Goal: Transaction & Acquisition: Purchase product/service

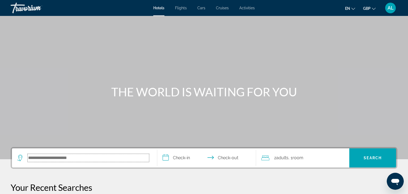
click at [43, 158] on input "Search hotel destination" at bounding box center [89, 158] width 122 height 8
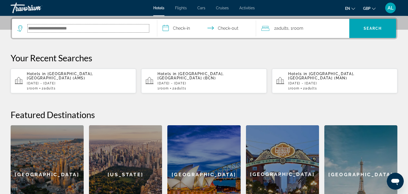
scroll to position [130, 0]
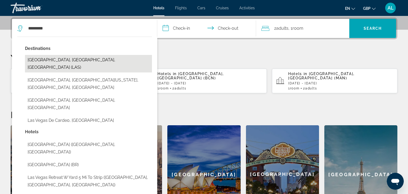
click at [81, 61] on button "[GEOGRAPHIC_DATA], [GEOGRAPHIC_DATA], [GEOGRAPHIC_DATA] (LAS)" at bounding box center [88, 64] width 127 height 18
type input "**********"
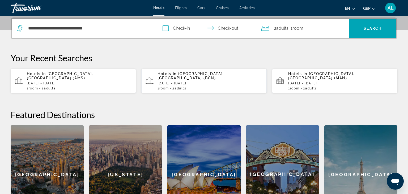
click at [188, 30] on input "**********" at bounding box center [207, 29] width 101 height 21
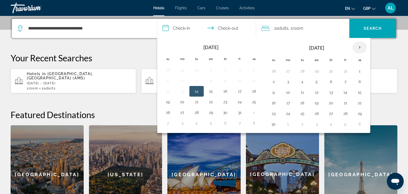
click at [358, 46] on th "Next month" at bounding box center [360, 48] width 14 height 12
click at [270, 80] on button "7" at bounding box center [274, 81] width 9 height 7
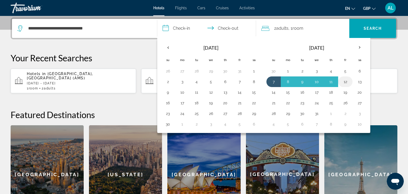
click at [348, 84] on button "12" at bounding box center [345, 81] width 9 height 7
type input "**********"
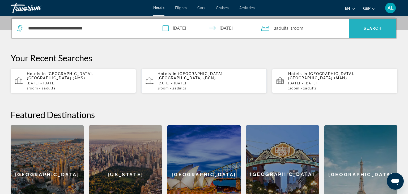
click at [369, 35] on span "Search" at bounding box center [373, 28] width 47 height 13
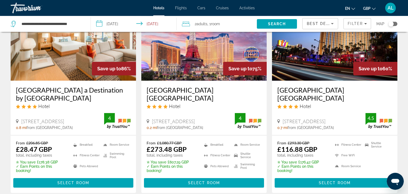
scroll to position [57, 0]
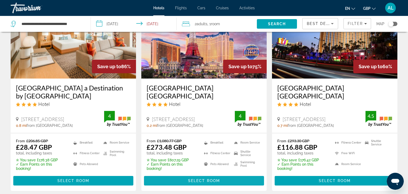
click at [155, 181] on span "Main content" at bounding box center [204, 181] width 120 height 13
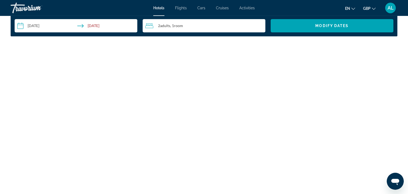
scroll to position [712, 0]
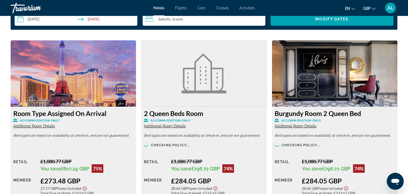
drag, startPoint x: 408, startPoint y: 44, endPoint x: 403, endPoint y: 56, distance: 13.1
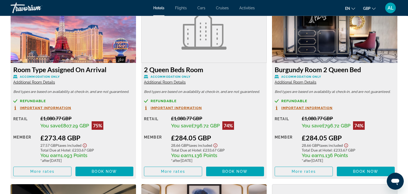
scroll to position [763, 0]
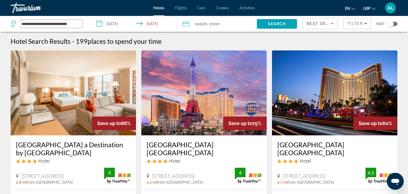
drag, startPoint x: 80, startPoint y: 24, endPoint x: 1, endPoint y: 28, distance: 79.9
click at [21, 28] on input "**********" at bounding box center [52, 24] width 62 height 8
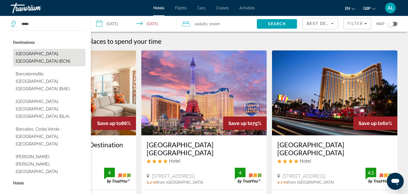
click at [51, 57] on button "[GEOGRAPHIC_DATA], [GEOGRAPHIC_DATA] (BCN)" at bounding box center [49, 58] width 73 height 18
type input "**********"
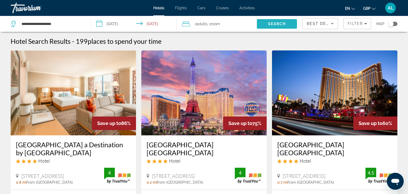
click at [268, 24] on span "Search" at bounding box center [277, 24] width 40 height 13
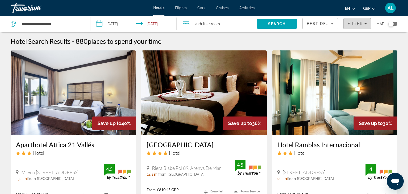
click at [350, 23] on span "Filter" at bounding box center [355, 24] width 15 height 4
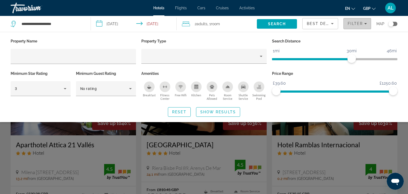
click at [352, 23] on span "Filter" at bounding box center [355, 24] width 15 height 4
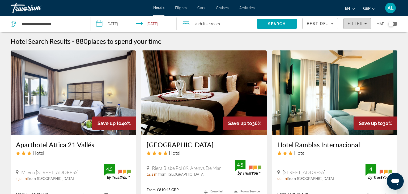
click at [358, 27] on span "Filters" at bounding box center [357, 23] width 27 height 13
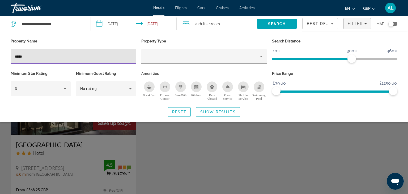
type input "*****"
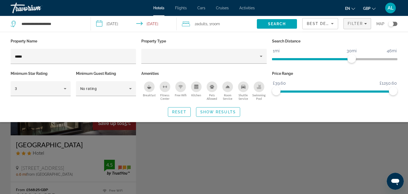
click at [261, 144] on div "Search widget" at bounding box center [204, 137] width 408 height 115
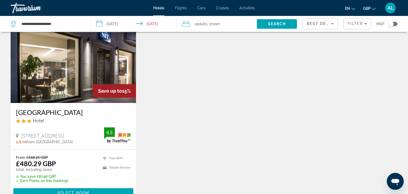
scroll to position [33, 0]
click at [64, 193] on span "Select Room" at bounding box center [73, 193] width 32 height 4
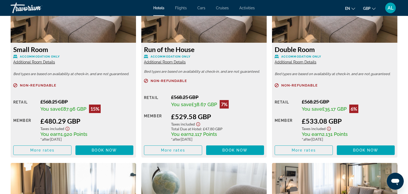
scroll to position [782, 0]
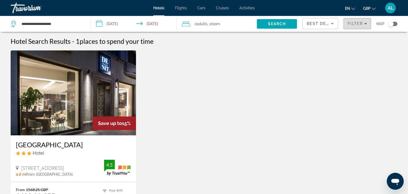
click at [353, 25] on span "Filter" at bounding box center [355, 24] width 15 height 4
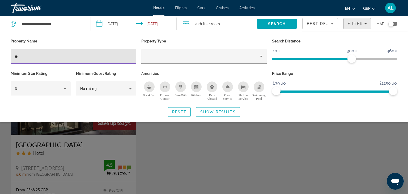
type input "*"
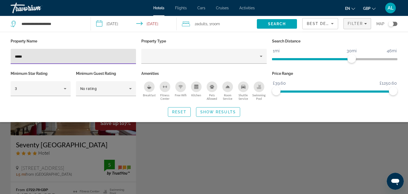
type input "*****"
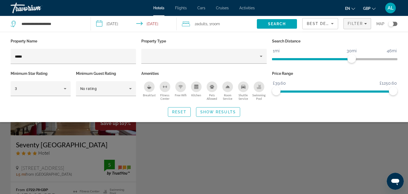
click at [269, 136] on div "Search widget" at bounding box center [204, 137] width 408 height 115
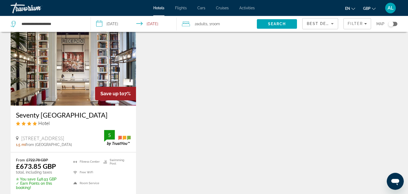
scroll to position [30, 0]
click at [68, 86] on img "Main content" at bounding box center [73, 62] width 125 height 85
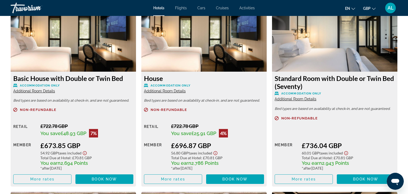
scroll to position [738, 0]
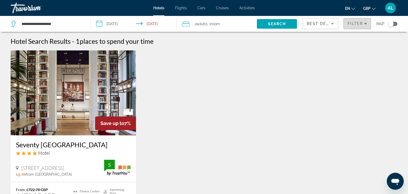
click at [350, 24] on span "Filter" at bounding box center [355, 24] width 15 height 4
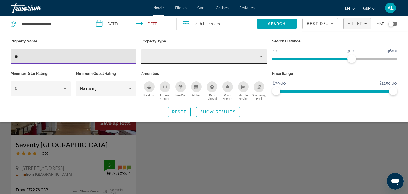
type input "*"
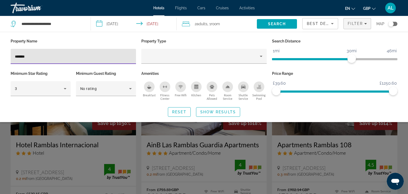
type input "*******"
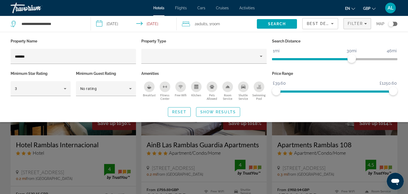
click at [0, 150] on div "Search widget" at bounding box center [204, 137] width 408 height 115
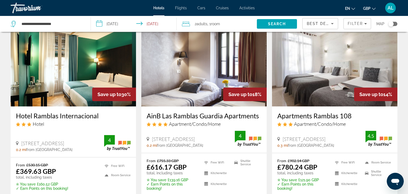
scroll to position [31, 0]
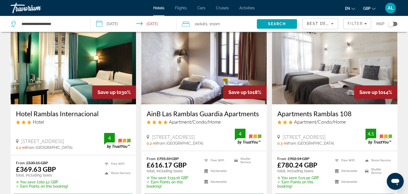
click at [22, 74] on img "Main content" at bounding box center [73, 61] width 125 height 85
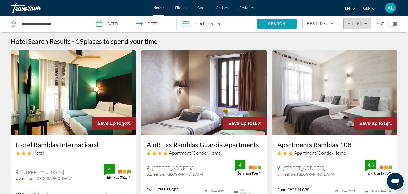
click at [361, 24] on span "Filter" at bounding box center [355, 24] width 15 height 4
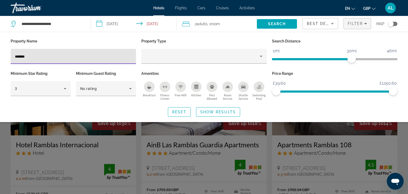
drag, startPoint x: 51, startPoint y: 58, endPoint x: 0, endPoint y: 40, distance: 54.3
click at [15, 53] on input "*******" at bounding box center [73, 56] width 117 height 6
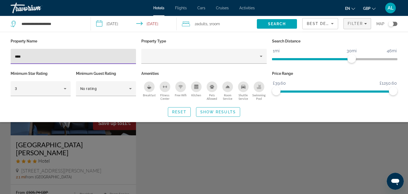
type input "****"
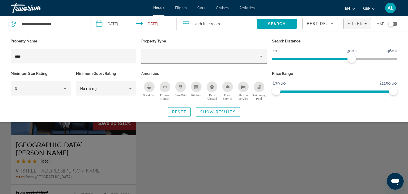
click at [186, 153] on div "Search widget" at bounding box center [204, 137] width 408 height 115
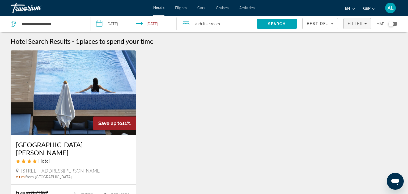
click at [358, 21] on span "Filters" at bounding box center [357, 23] width 27 height 13
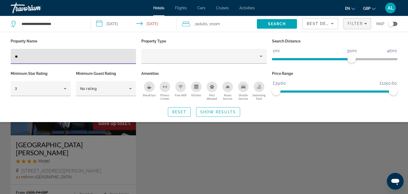
type input "*"
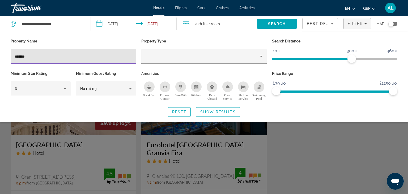
type input "*******"
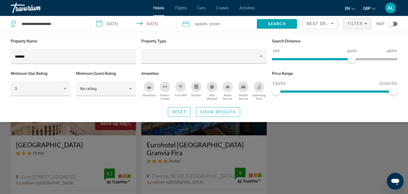
click at [0, 170] on div "Search widget" at bounding box center [204, 137] width 408 height 115
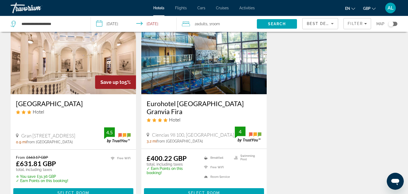
scroll to position [45, 0]
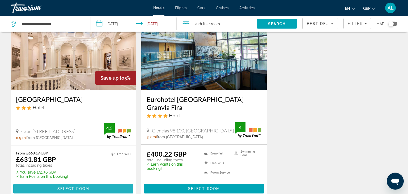
click at [47, 183] on span "Main content" at bounding box center [73, 189] width 120 height 13
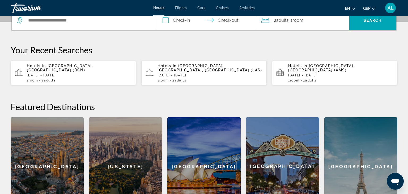
scroll to position [139, 0]
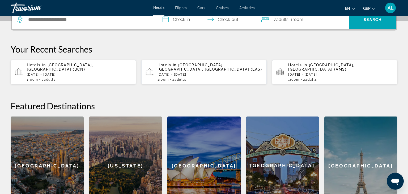
click at [106, 73] on p "[DATE] - [DATE]" at bounding box center [79, 75] width 105 height 4
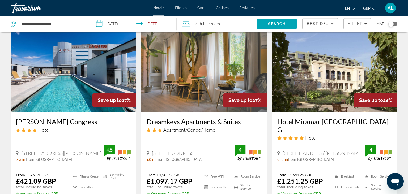
scroll to position [227, 0]
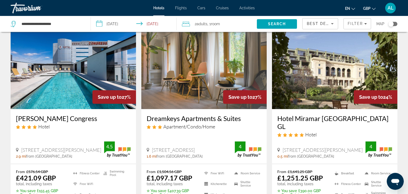
click at [183, 75] on img "Main content" at bounding box center [203, 66] width 125 height 85
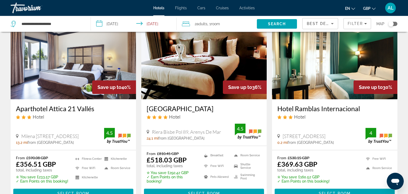
scroll to position [35, 0]
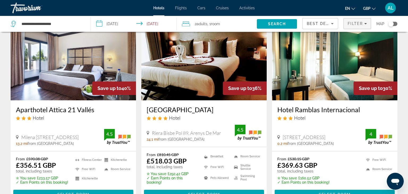
click at [357, 20] on span "Filters" at bounding box center [357, 23] width 27 height 13
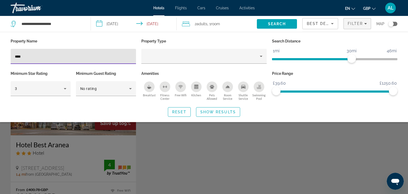
type input "****"
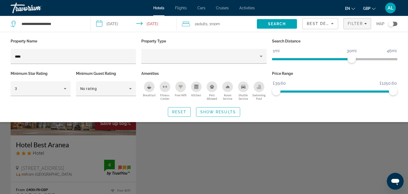
click at [212, 171] on div "Search widget" at bounding box center [204, 137] width 408 height 115
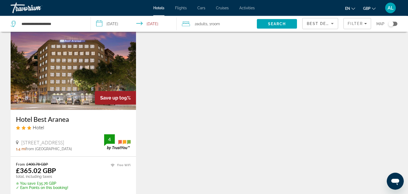
scroll to position [26, 0]
click at [64, 84] on img "Main content" at bounding box center [73, 67] width 125 height 85
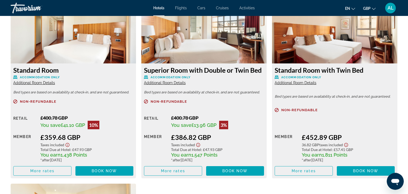
scroll to position [734, 0]
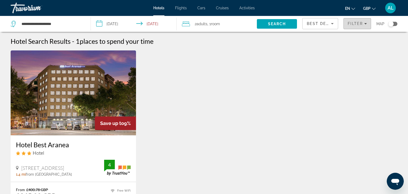
click at [356, 28] on span "Filters" at bounding box center [357, 23] width 27 height 13
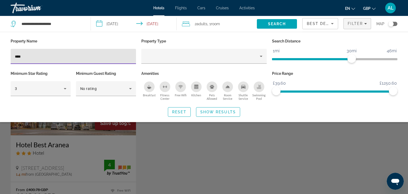
drag, startPoint x: 76, startPoint y: 54, endPoint x: 0, endPoint y: 43, distance: 76.8
click at [15, 53] on input "****" at bounding box center [73, 56] width 117 height 6
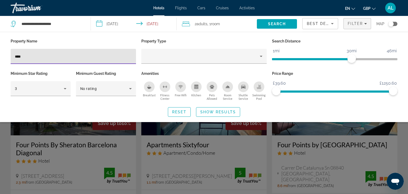
type input "****"
click at [54, 153] on div "Search widget" at bounding box center [204, 137] width 408 height 115
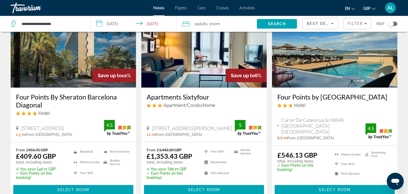
scroll to position [48, 0]
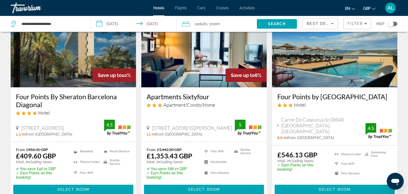
click at [38, 60] on img "Main content" at bounding box center [73, 44] width 125 height 85
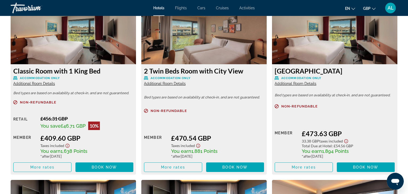
scroll to position [745, 0]
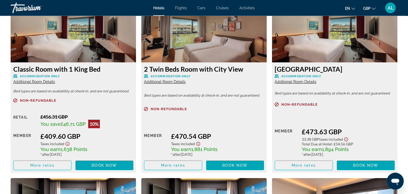
click at [67, 145] on icon "Show Taxes and Fees disclaimer" at bounding box center [67, 144] width 6 height 5
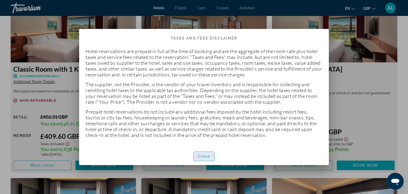
click at [202, 158] on span "Close" at bounding box center [204, 156] width 13 height 4
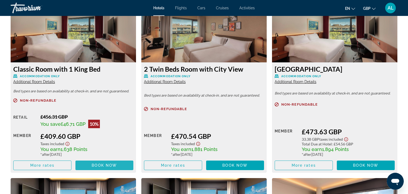
click at [100, 161] on span "Main content" at bounding box center [105, 165] width 58 height 13
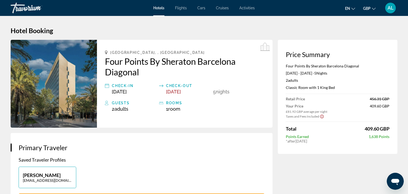
click at [322, 116] on icon "Show Taxes and Fees disclaimer" at bounding box center [322, 116] width 4 height 5
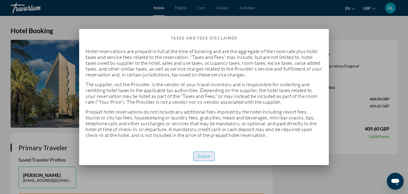
click at [210, 155] on span "Close" at bounding box center [204, 156] width 13 height 4
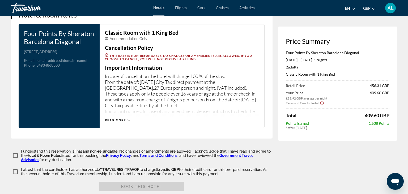
scroll to position [687, 0]
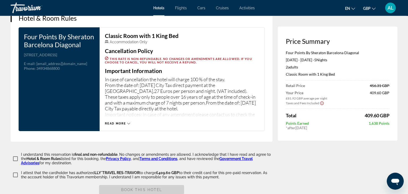
click at [115, 123] on div "Classic Room with 1 King Bed Accommodation Only Cancellation Policy This rate i…" at bounding box center [182, 79] width 165 height 104
click at [117, 122] on span "Read more" at bounding box center [115, 123] width 21 height 3
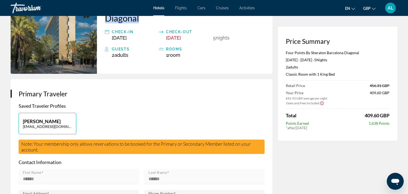
scroll to position [0, 0]
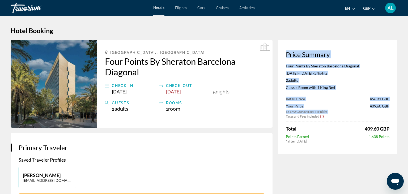
drag, startPoint x: 206, startPoint y: 119, endPoint x: 215, endPoint y: -23, distance: 142.0
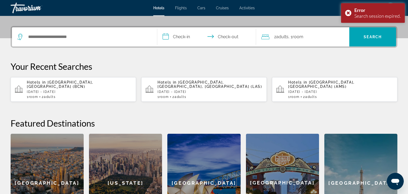
scroll to position [124, 0]
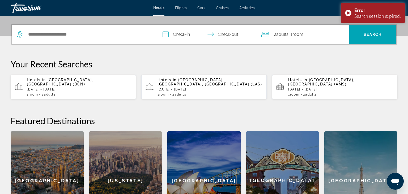
click at [85, 88] on p "[DATE] - [DATE]" at bounding box center [79, 90] width 105 height 4
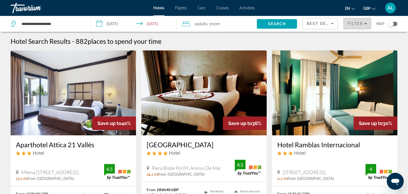
click at [356, 25] on span "Filter" at bounding box center [355, 24] width 15 height 4
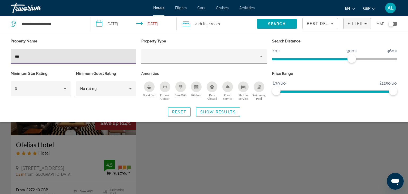
type input "***"
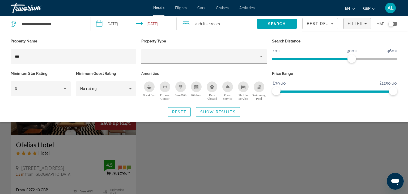
click at [252, 168] on div "Search widget" at bounding box center [204, 137] width 408 height 115
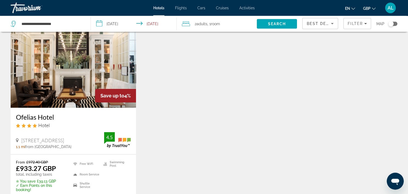
scroll to position [30, 0]
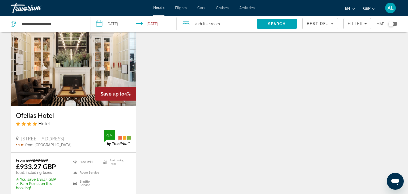
click at [60, 73] on img "Main content" at bounding box center [73, 63] width 125 height 85
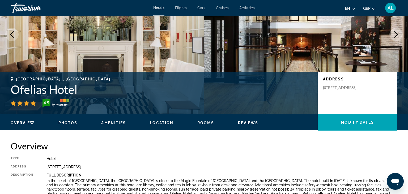
scroll to position [59, 0]
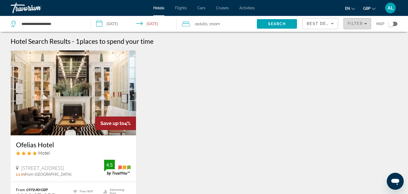
click at [364, 29] on span "Filters" at bounding box center [357, 23] width 27 height 13
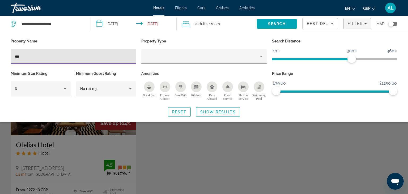
drag, startPoint x: 54, startPoint y: 55, endPoint x: 0, endPoint y: 54, distance: 54.3
click at [15, 54] on input "***" at bounding box center [73, 56] width 117 height 6
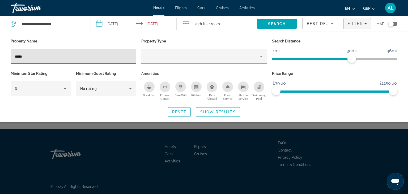
type input "*****"
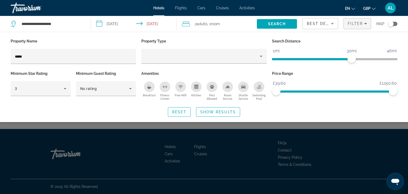
click at [11, 134] on div "Search widget" at bounding box center [204, 137] width 408 height 115
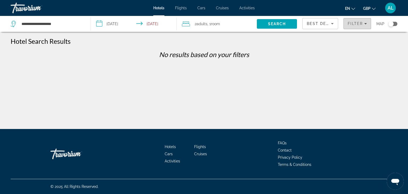
click at [365, 20] on span "Filters" at bounding box center [357, 23] width 27 height 13
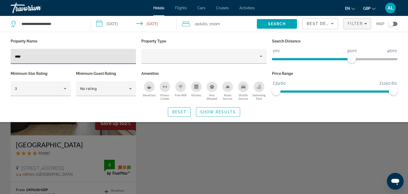
type input "****"
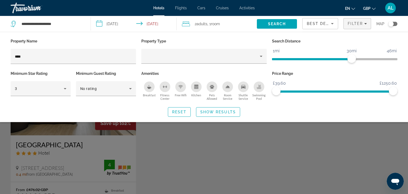
click at [166, 165] on div "Search widget" at bounding box center [204, 137] width 408 height 115
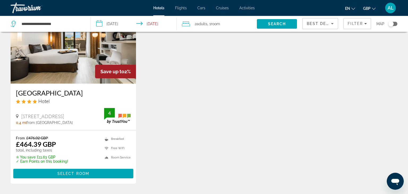
scroll to position [53, 0]
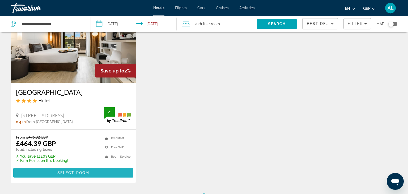
click at [55, 173] on span "Main content" at bounding box center [73, 173] width 120 height 13
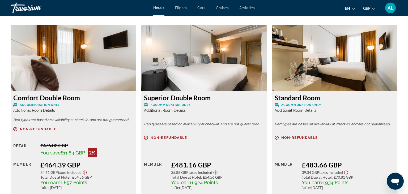
scroll to position [730, 0]
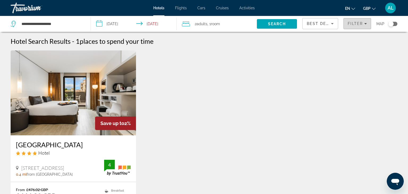
click at [358, 25] on span "Filter" at bounding box center [355, 24] width 15 height 4
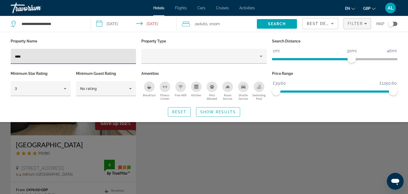
drag, startPoint x: 70, startPoint y: 56, endPoint x: 0, endPoint y: 22, distance: 77.5
click at [15, 53] on input "****" at bounding box center [73, 56] width 117 height 6
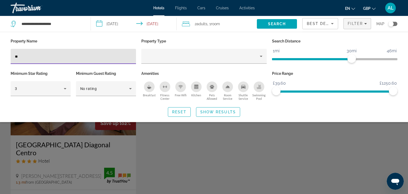
type input "*"
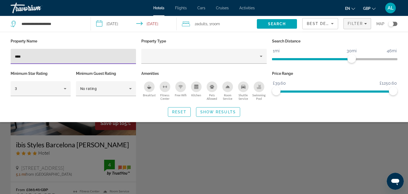
type input "****"
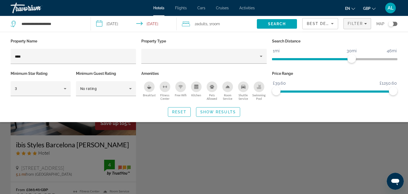
click at [0, 137] on div "Search widget" at bounding box center [204, 137] width 408 height 115
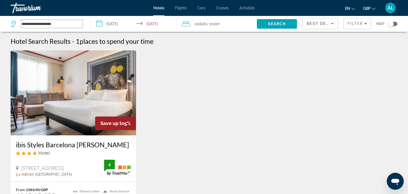
drag, startPoint x: 68, startPoint y: 26, endPoint x: 0, endPoint y: 3, distance: 71.4
click at [21, 20] on input "**********" at bounding box center [52, 24] width 62 height 8
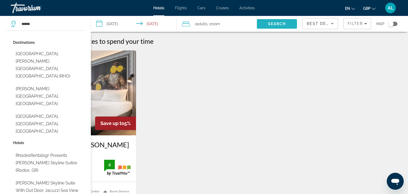
click at [265, 24] on span "Search" at bounding box center [277, 24] width 40 height 13
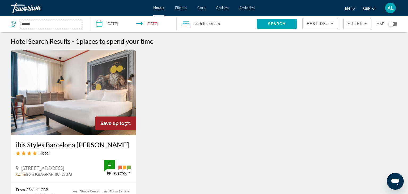
click at [39, 25] on input "******" at bounding box center [52, 24] width 62 height 8
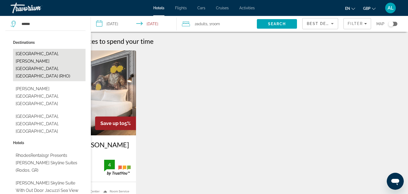
click at [39, 53] on button "[GEOGRAPHIC_DATA], [PERSON_NAME][GEOGRAPHIC_DATA], [GEOGRAPHIC_DATA] (RHO)" at bounding box center [49, 65] width 73 height 32
type input "**********"
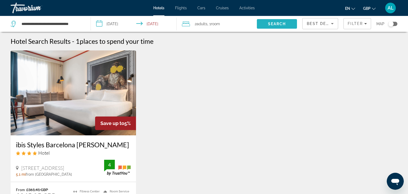
click at [270, 20] on span "Search" at bounding box center [277, 24] width 40 height 13
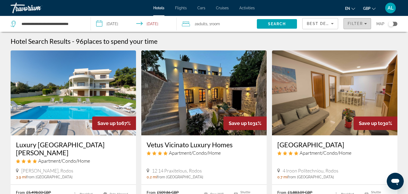
click at [356, 23] on span "Filter" at bounding box center [355, 24] width 15 height 4
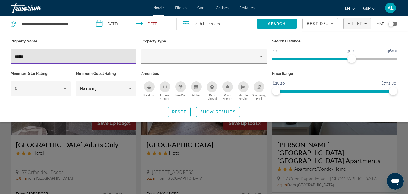
type input "******"
click at [245, 165] on div "Search widget" at bounding box center [204, 137] width 408 height 115
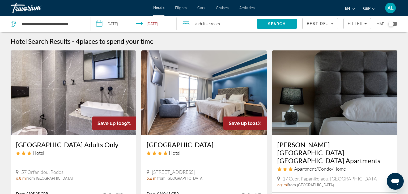
click at [179, 89] on img "Main content" at bounding box center [203, 93] width 125 height 85
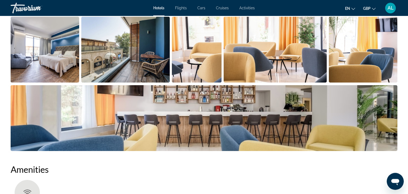
scroll to position [649, 0]
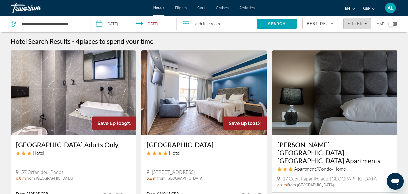
click at [357, 25] on span "Filter" at bounding box center [355, 24] width 15 height 4
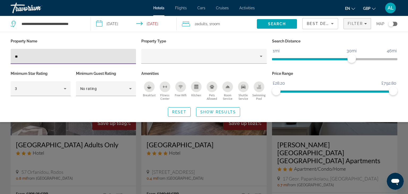
type input "*"
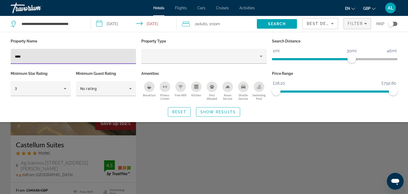
type input "****"
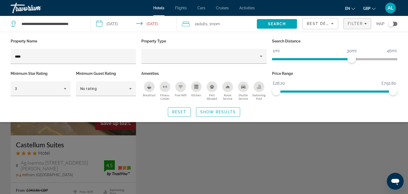
click at [147, 146] on div "Search widget" at bounding box center [204, 137] width 408 height 115
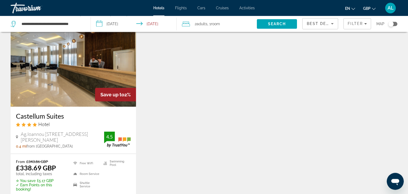
scroll to position [32, 0]
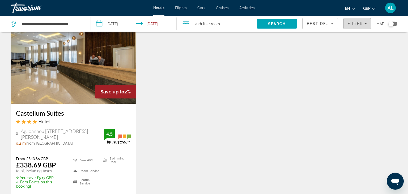
click at [355, 25] on span "Filter" at bounding box center [355, 24] width 15 height 4
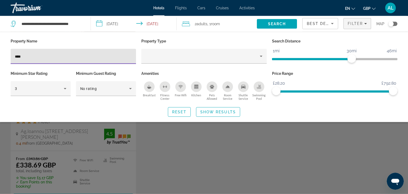
drag, startPoint x: 127, startPoint y: 57, endPoint x: 0, endPoint y: 42, distance: 127.7
click at [15, 53] on input "****" at bounding box center [73, 56] width 117 height 6
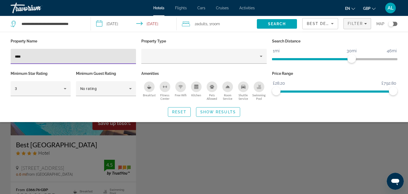
type input "****"
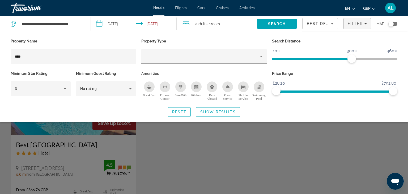
click at [178, 158] on div "Search widget" at bounding box center [204, 137] width 408 height 115
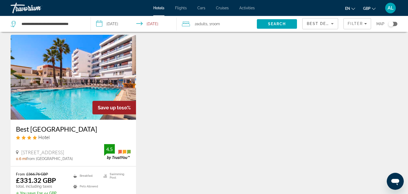
scroll to position [16, 0]
click at [97, 64] on img "Main content" at bounding box center [73, 77] width 125 height 85
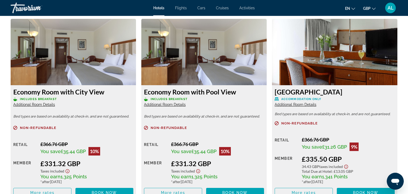
scroll to position [720, 0]
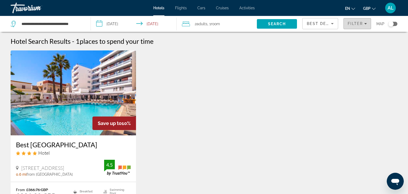
click at [351, 23] on span "Filter" at bounding box center [355, 24] width 15 height 4
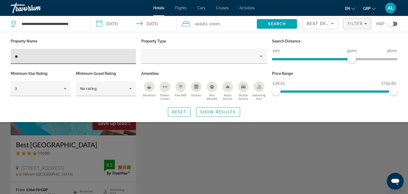
type input "*"
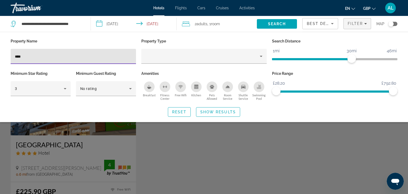
type input "****"
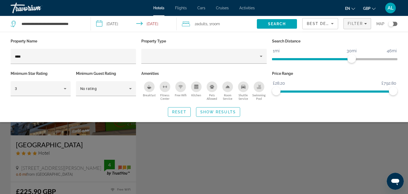
click at [183, 156] on div "Search widget" at bounding box center [204, 137] width 408 height 115
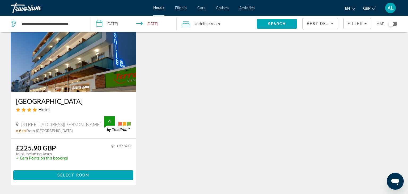
scroll to position [44, 0]
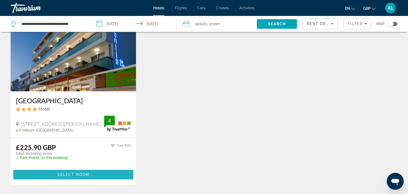
click at [32, 174] on span "Main content" at bounding box center [73, 175] width 120 height 13
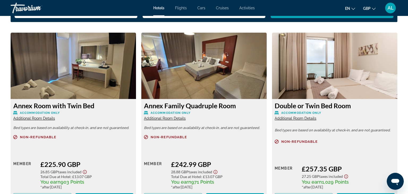
scroll to position [724, 0]
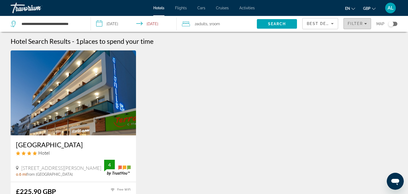
click at [359, 26] on span "Filters" at bounding box center [357, 23] width 27 height 13
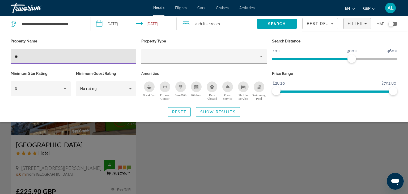
type input "*"
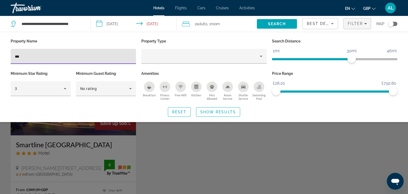
type input "***"
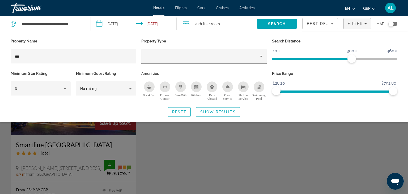
click at [200, 171] on div "Search widget" at bounding box center [204, 137] width 408 height 115
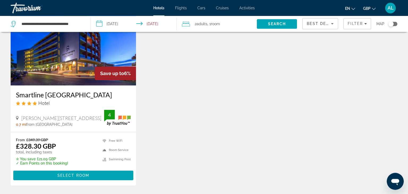
scroll to position [51, 0]
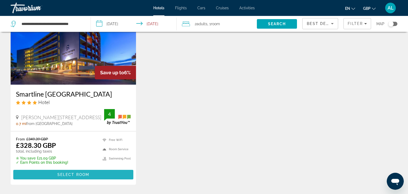
click at [99, 177] on span "Main content" at bounding box center [73, 175] width 120 height 13
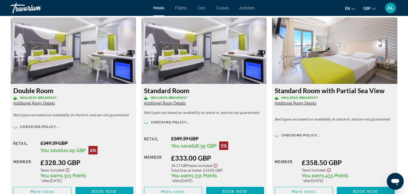
scroll to position [733, 0]
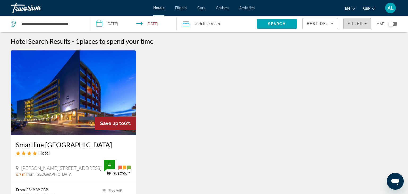
click at [357, 23] on span "Filter" at bounding box center [355, 24] width 15 height 4
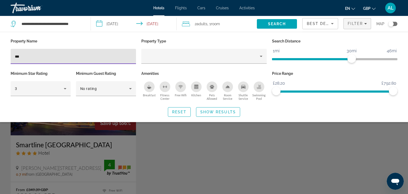
drag, startPoint x: 77, startPoint y: 55, endPoint x: 0, endPoint y: 47, distance: 77.2
click at [15, 53] on input "***" at bounding box center [73, 56] width 117 height 6
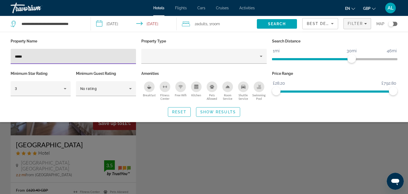
type input "*****"
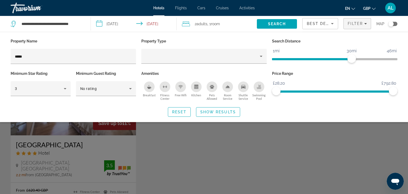
click at [178, 163] on div "Search widget" at bounding box center [204, 137] width 408 height 115
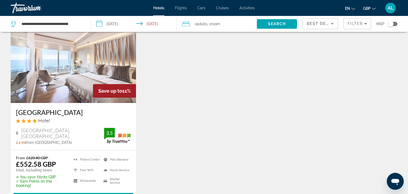
scroll to position [33, 0]
click at [78, 71] on img "Main content" at bounding box center [73, 60] width 125 height 85
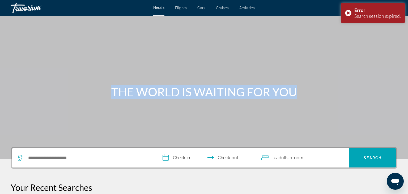
drag, startPoint x: 78, startPoint y: 71, endPoint x: 76, endPoint y: 161, distance: 90.4
click at [76, 161] on section "**********" at bounding box center [204, 179] width 408 height 358
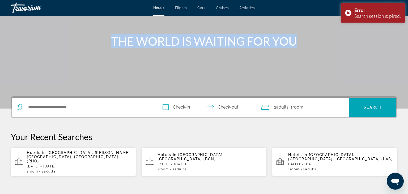
scroll to position [51, 0]
click at [76, 160] on div "Hotels in [GEOGRAPHIC_DATA], [PERSON_NAME][GEOGRAPHIC_DATA], [GEOGRAPHIC_DATA] …" at bounding box center [79, 161] width 105 height 23
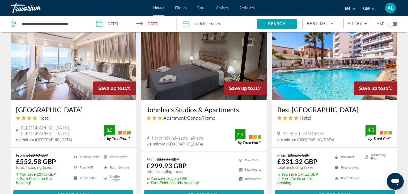
scroll to position [639, 0]
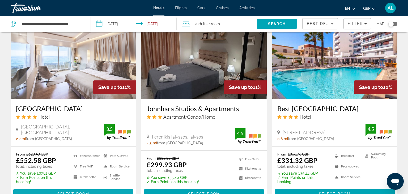
click at [97, 188] on span "Main content" at bounding box center [73, 194] width 120 height 13
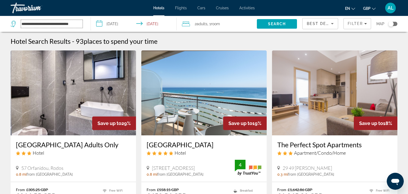
drag, startPoint x: 82, startPoint y: 22, endPoint x: 0, endPoint y: 15, distance: 82.7
click at [0, 15] on div "**********" at bounding box center [204, 97] width 408 height 194
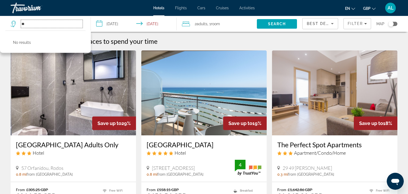
type input "*"
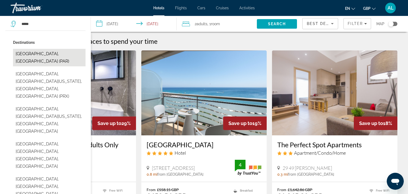
click at [40, 53] on button "[GEOGRAPHIC_DATA], [GEOGRAPHIC_DATA] (PAR)" at bounding box center [49, 58] width 73 height 18
type input "**********"
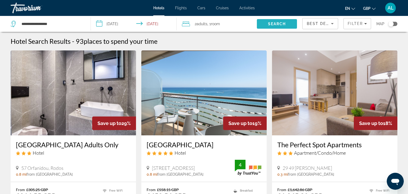
click at [280, 24] on span "Search" at bounding box center [277, 24] width 18 height 4
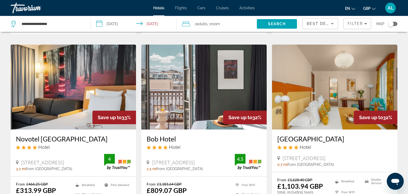
scroll to position [631, 0]
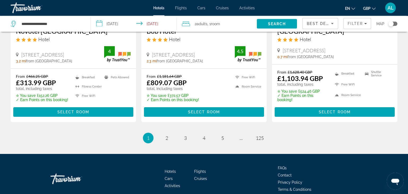
scroll to position [733, 0]
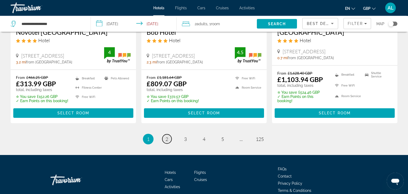
click at [168, 137] on span "2" at bounding box center [167, 139] width 3 height 6
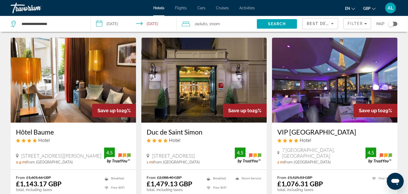
scroll to position [440, 0]
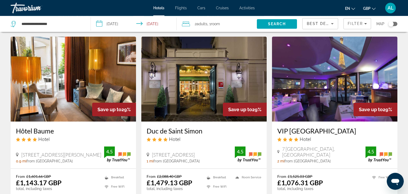
click at [82, 81] on img "Main content" at bounding box center [73, 79] width 125 height 85
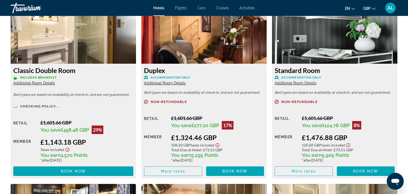
scroll to position [759, 0]
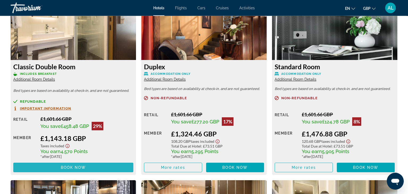
click at [89, 168] on span "Main content" at bounding box center [73, 167] width 120 height 13
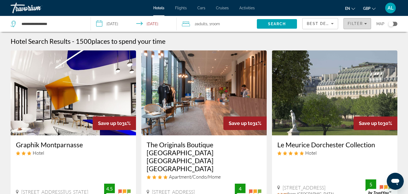
click at [358, 19] on span "Filters" at bounding box center [357, 23] width 27 height 13
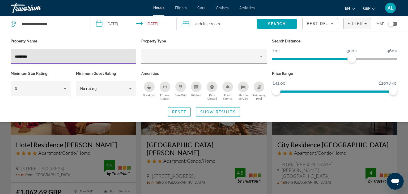
type input "*********"
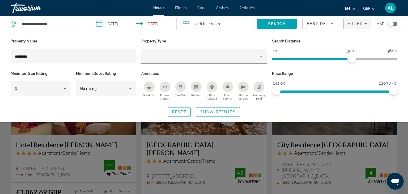
click at [0, 158] on div "Search widget" at bounding box center [204, 137] width 408 height 115
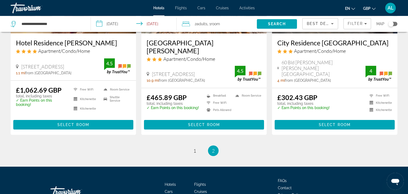
scroll to position [114, 0]
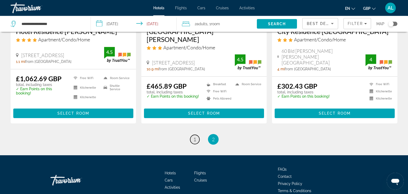
click at [198, 140] on link "page 1" at bounding box center [194, 139] width 9 height 9
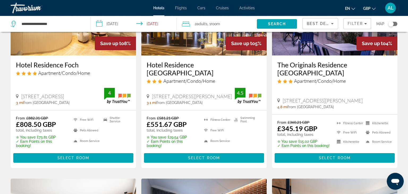
scroll to position [288, 0]
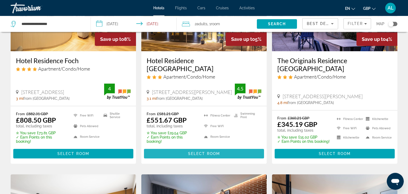
click at [197, 152] on span "Select Room" at bounding box center [204, 154] width 32 height 4
